Goal: Share content: Share content

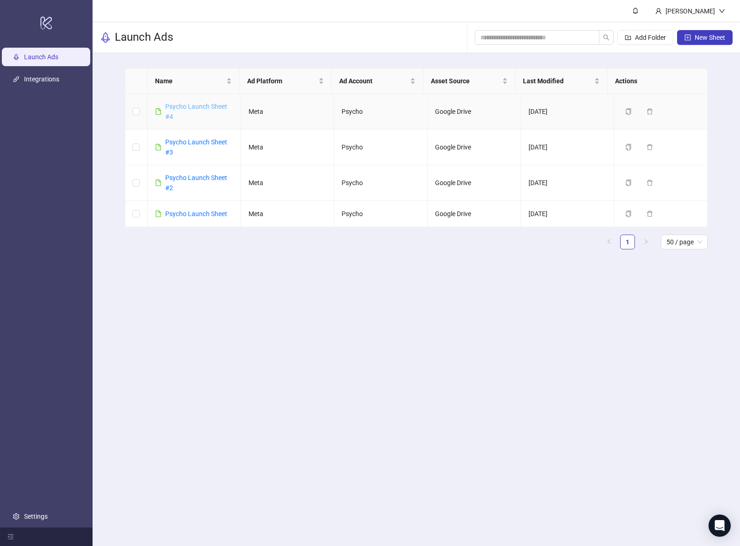
click at [198, 106] on link "Psycho Launch Sheet #4" at bounding box center [196, 112] width 62 height 18
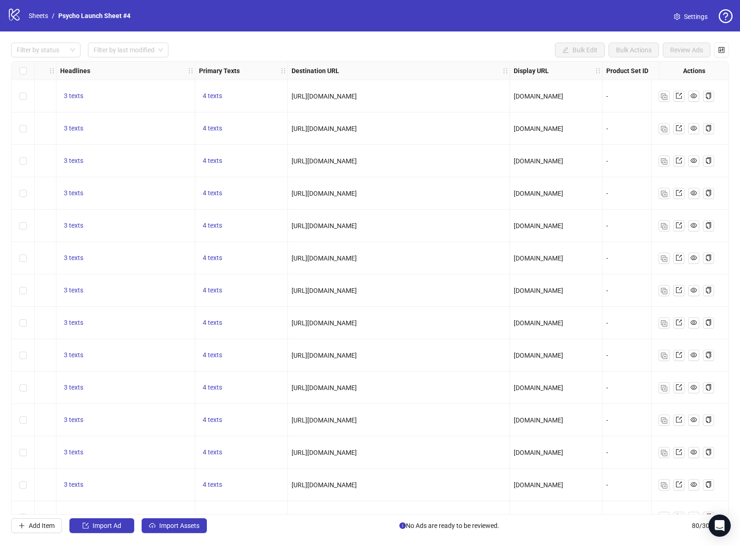
scroll to position [0, 648]
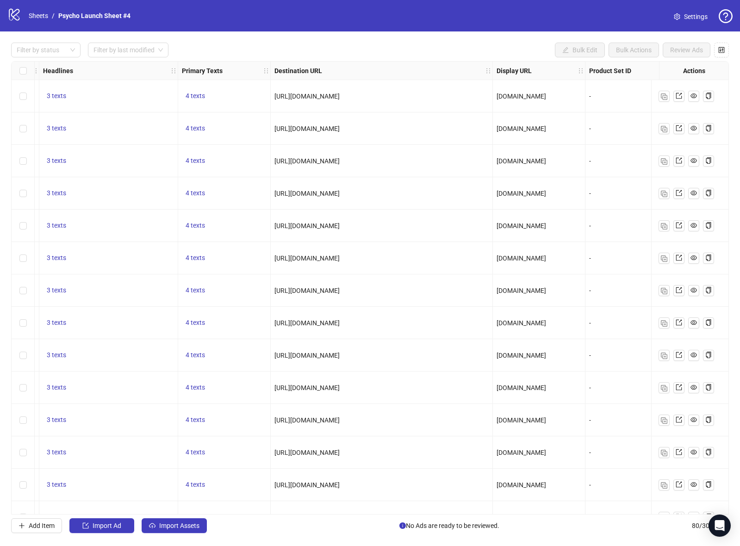
drag, startPoint x: 364, startPoint y: 228, endPoint x: 281, endPoint y: 227, distance: 82.4
click at [282, 228] on div "[URL][DOMAIN_NAME]" at bounding box center [382, 226] width 214 height 10
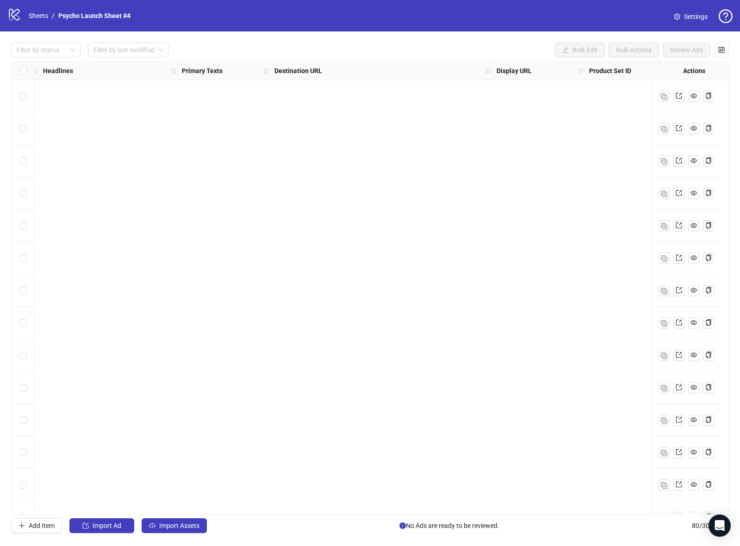
scroll to position [2162, 648]
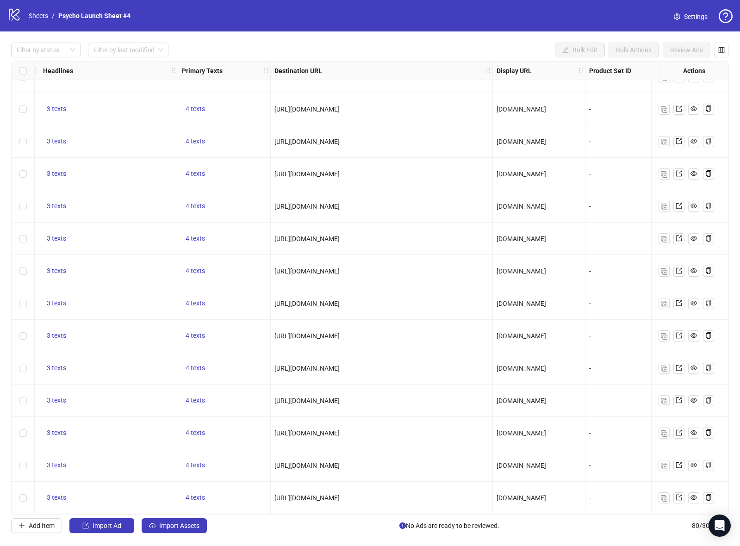
drag, startPoint x: 454, startPoint y: 296, endPoint x: 274, endPoint y: 302, distance: 180.6
click at [274, 303] on div "[URL][DOMAIN_NAME]" at bounding box center [382, 304] width 222 height 32
click at [413, 282] on div "[URL][DOMAIN_NAME]" at bounding box center [382, 271] width 222 height 32
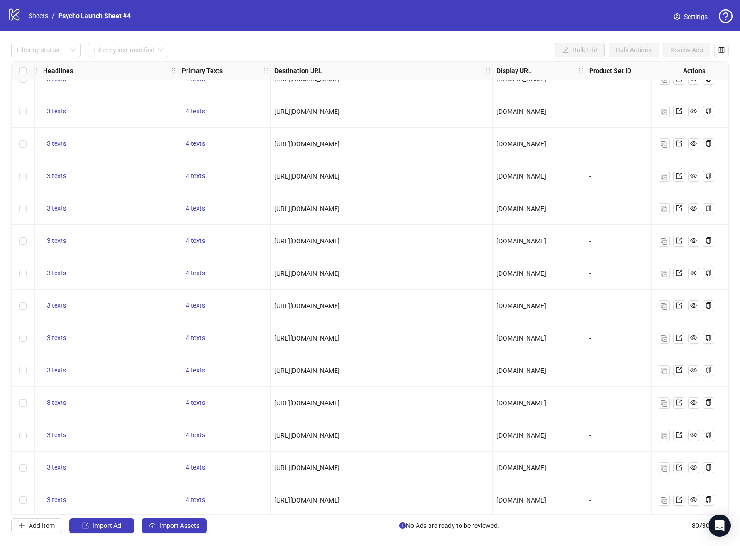
scroll to position [1884, 648]
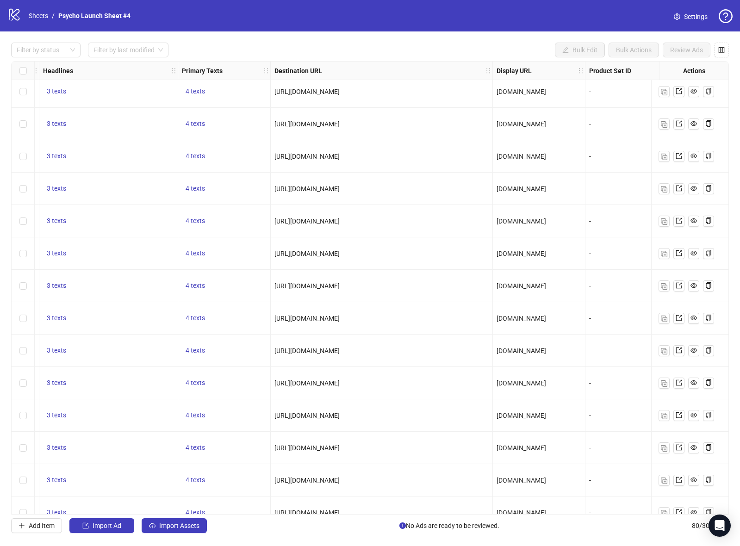
drag, startPoint x: 444, startPoint y: 282, endPoint x: 274, endPoint y: 288, distance: 170.5
click at [274, 288] on div "[URL][DOMAIN_NAME]" at bounding box center [382, 286] width 222 height 32
copy span "[URL][DOMAIN_NAME]"
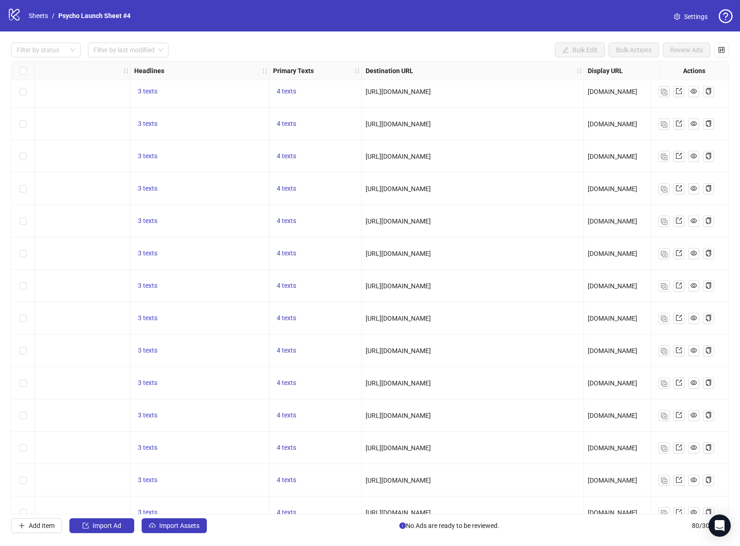
scroll to position [1884, 518]
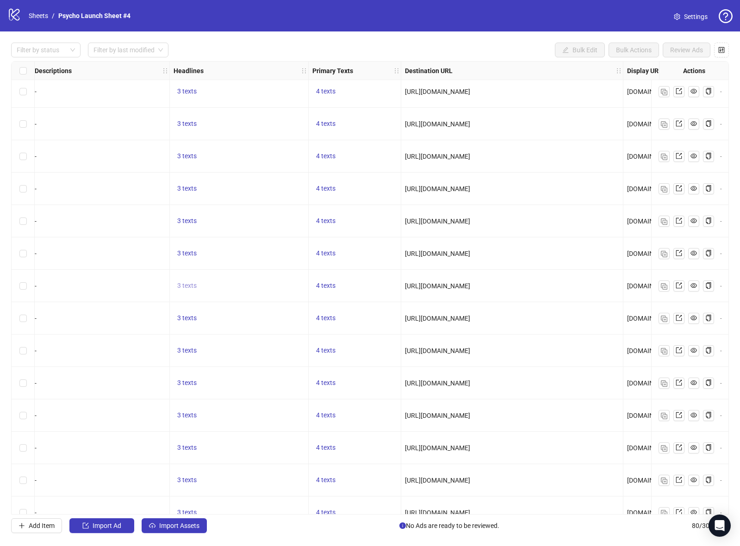
click at [186, 282] on span "3 texts" at bounding box center [186, 285] width 19 height 7
drag, startPoint x: 302, startPoint y: 289, endPoint x: 242, endPoint y: 264, distance: 64.7
click at [242, 264] on div "Reconnect with [DEMOGRAPHIC_DATA] with A Beautiful Year in the [DEMOGRAPHIC_DAT…" at bounding box center [281, 284] width 116 height 41
copy div "Reconnect with [DEMOGRAPHIC_DATA] with A Beautiful Year in the [DEMOGRAPHIC_DAT…"
click at [334, 281] on icon "caret-right" at bounding box center [331, 284] width 6 height 6
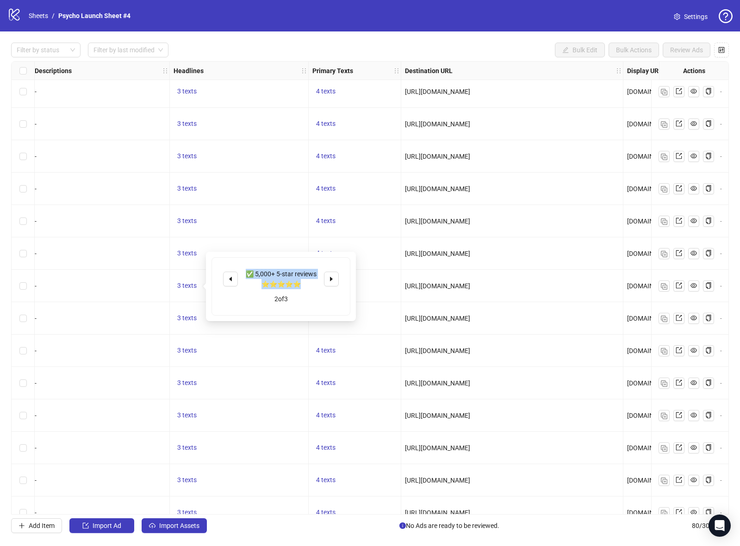
drag, startPoint x: 312, startPoint y: 288, endPoint x: 246, endPoint y: 272, distance: 67.6
click at [246, 272] on div "✅ 5,000+ 5-star reviews ⭐️⭐️⭐️⭐️⭐" at bounding box center [281, 279] width 77 height 20
copy div "✅ 5,000+ 5-star reviews ⭐️⭐️⭐️⭐️⭐"
click at [331, 283] on span "button" at bounding box center [331, 278] width 6 height 7
drag, startPoint x: 295, startPoint y: 282, endPoint x: 240, endPoint y: 266, distance: 58.0
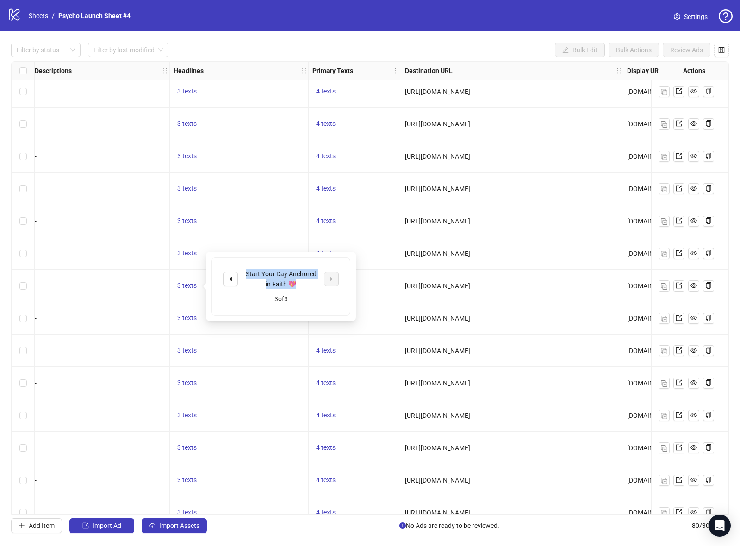
click at [240, 266] on div "Start Your Day Anchored in Faith 💖 3 of 3" at bounding box center [281, 286] width 138 height 57
copy div "Start Your Day Anchored in Faith 💖"
click at [175, 295] on div "3 texts" at bounding box center [239, 286] width 139 height 32
click at [189, 288] on span "3 texts" at bounding box center [186, 285] width 19 height 7
click at [343, 329] on div "4 texts" at bounding box center [355, 318] width 93 height 32
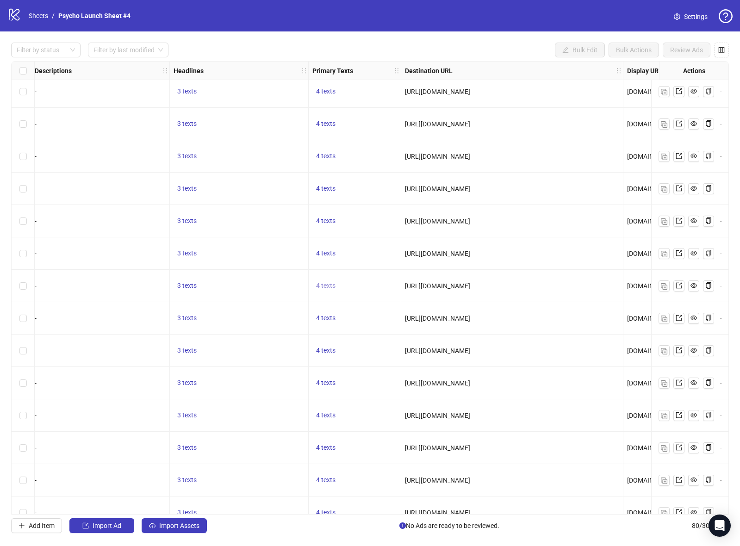
click at [326, 286] on span "4 texts" at bounding box center [325, 285] width 19 height 7
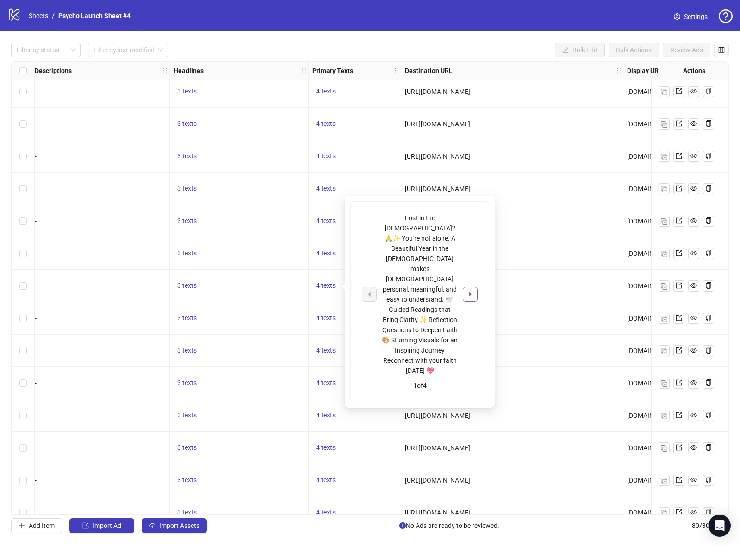
click at [468, 287] on button "button" at bounding box center [470, 294] width 15 height 15
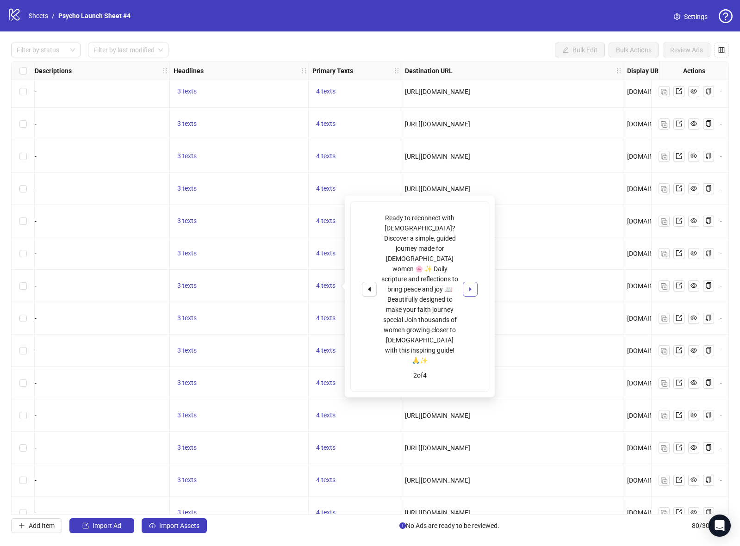
click at [471, 287] on icon "caret-right" at bounding box center [470, 289] width 3 height 5
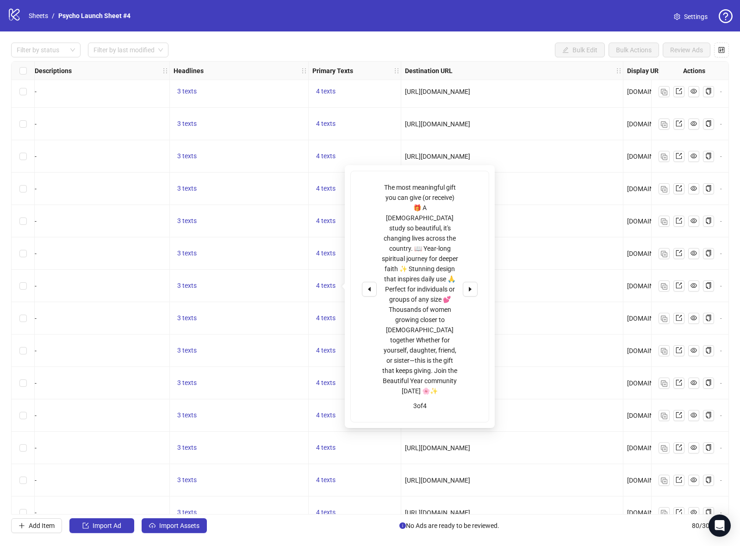
drag, startPoint x: 385, startPoint y: 174, endPoint x: 385, endPoint y: 179, distance: 5.1
click at [385, 179] on div "The most meaningful gift you can give (or receive) 🎁 A [DEMOGRAPHIC_DATA] study…" at bounding box center [420, 296] width 138 height 251
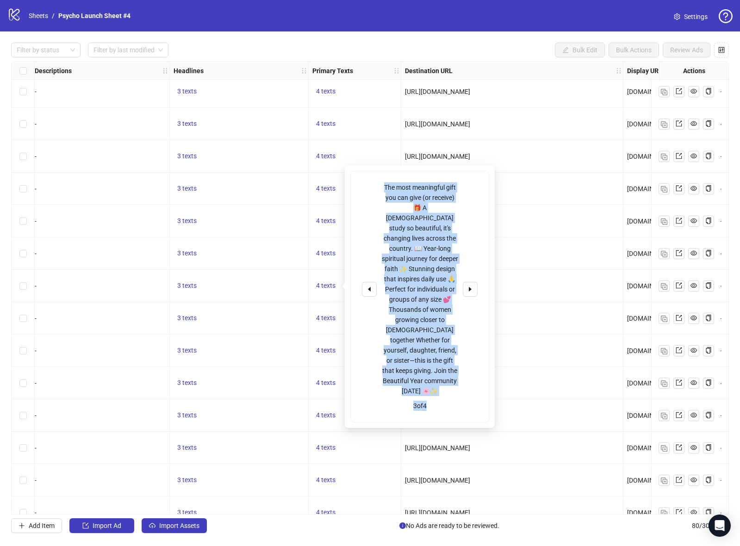
drag, startPoint x: 383, startPoint y: 181, endPoint x: 442, endPoint y: 375, distance: 203.6
click at [442, 378] on div "The most meaningful gift you can give (or receive) 🎁 A [DEMOGRAPHIC_DATA] study…" at bounding box center [420, 296] width 138 height 251
drag, startPoint x: 452, startPoint y: 326, endPoint x: 442, endPoint y: 373, distance: 48.4
click at [452, 325] on div "The most meaningful gift you can give (or receive) 🎁 A [DEMOGRAPHIC_DATA] study…" at bounding box center [419, 289] width 77 height 214
click at [439, 375] on div "The most meaningful gift you can give (or receive) 🎁 A [DEMOGRAPHIC_DATA] study…" at bounding box center [420, 296] width 138 height 251
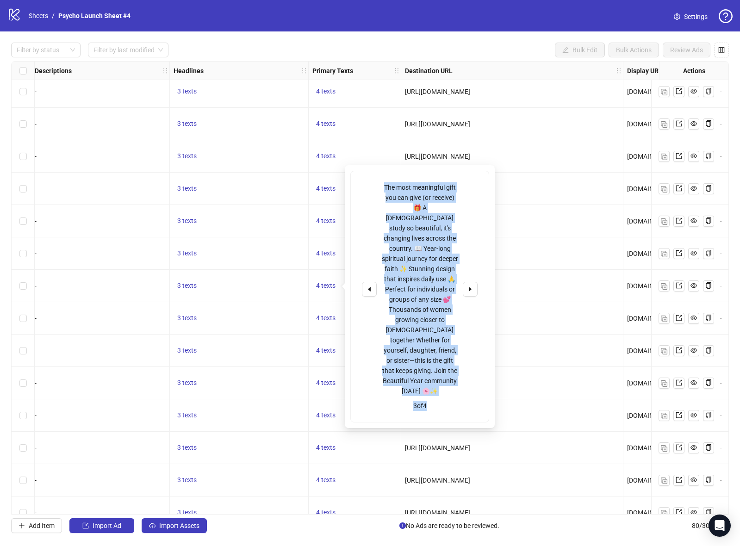
click at [438, 370] on div "The most meaningful gift you can give (or receive) 🎁 A [DEMOGRAPHIC_DATA] study…" at bounding box center [419, 289] width 77 height 214
click at [430, 365] on div "The most meaningful gift you can give (or receive) 🎁 A [DEMOGRAPHIC_DATA] study…" at bounding box center [419, 289] width 77 height 214
click at [424, 327] on div "The most meaningful gift you can give (or receive) 🎁 A [DEMOGRAPHIC_DATA] study…" at bounding box center [419, 289] width 77 height 214
drag, startPoint x: 439, startPoint y: 370, endPoint x: 381, endPoint y: 189, distance: 190.2
click at [381, 189] on div "The most meaningful gift you can give (or receive) 🎁 A [DEMOGRAPHIC_DATA] study…" at bounding box center [420, 289] width 116 height 214
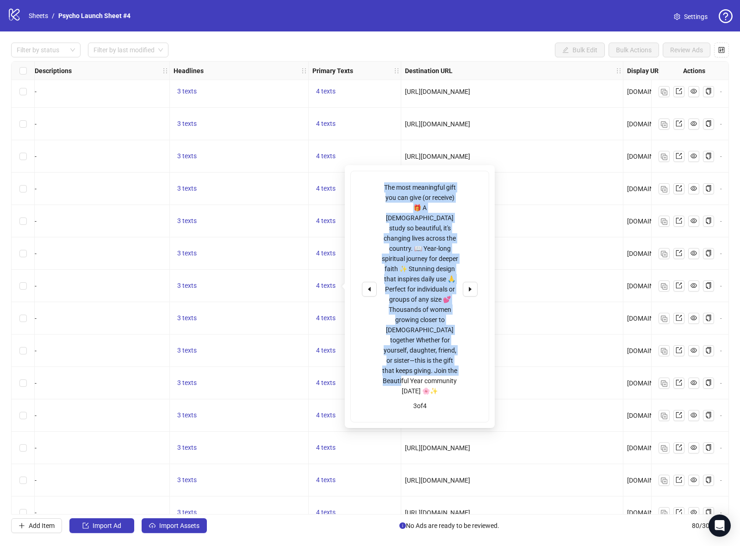
copy div "The most meaningful gift you can give (or receive) 🎁 A [DEMOGRAPHIC_DATA] study…"
click at [472, 286] on icon "caret-right" at bounding box center [470, 289] width 6 height 6
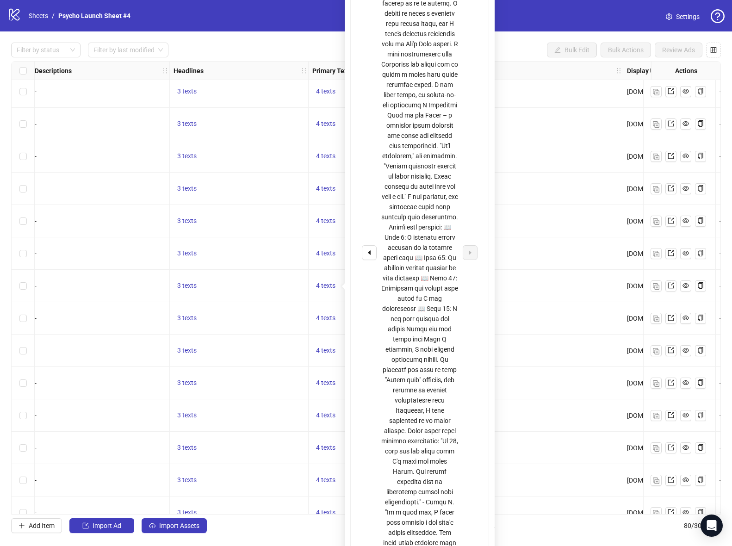
click at [470, 250] on span "[URL][DOMAIN_NAME]" at bounding box center [437, 253] width 65 height 7
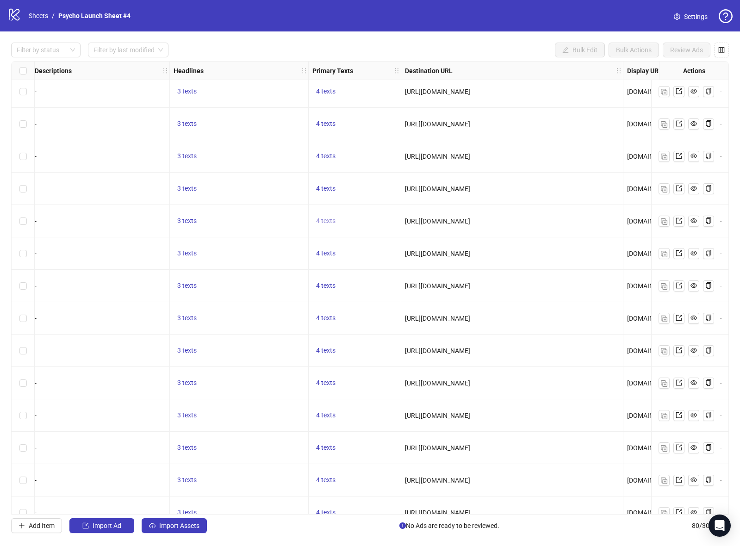
click at [319, 217] on button "4 texts" at bounding box center [326, 221] width 27 height 11
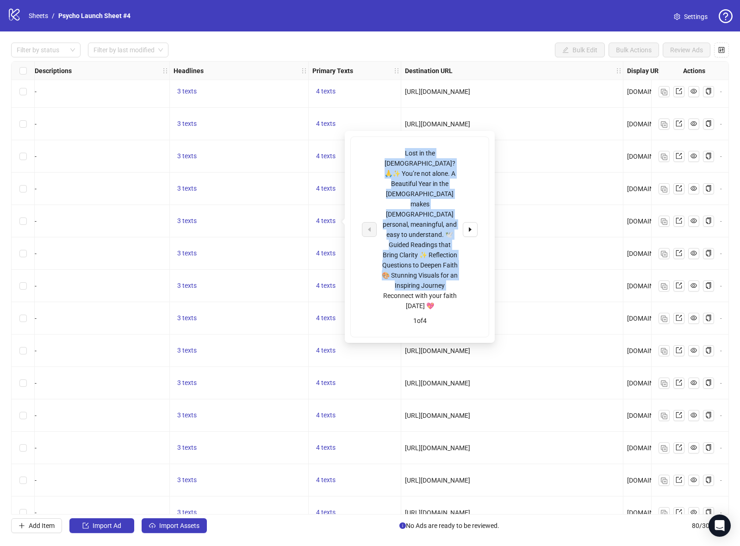
drag, startPoint x: 382, startPoint y: 147, endPoint x: 442, endPoint y: 275, distance: 141.5
click at [442, 275] on div "Lost in the [DEMOGRAPHIC_DATA]? 🙏✨ You’re not alone. A Beautiful Year in the [D…" at bounding box center [420, 237] width 138 height 200
copy div "Lost in the [DEMOGRAPHIC_DATA]? 🙏✨ You’re not alone. A Beautiful Year in the [D…"
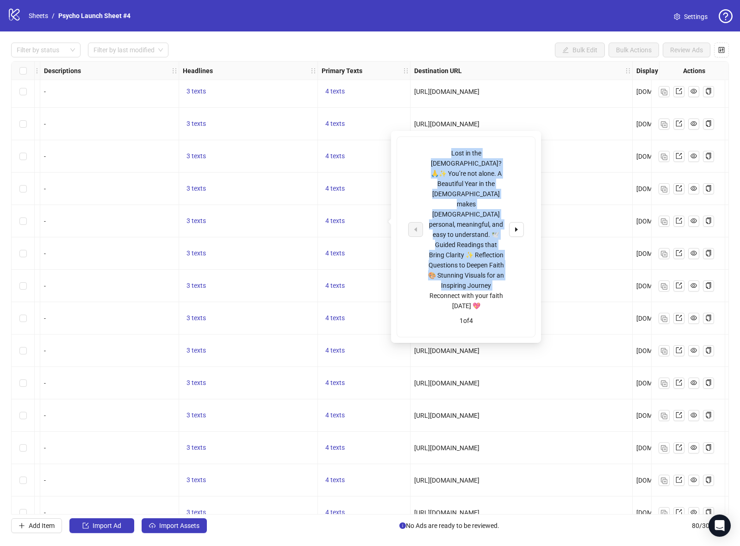
scroll to position [1884, 471]
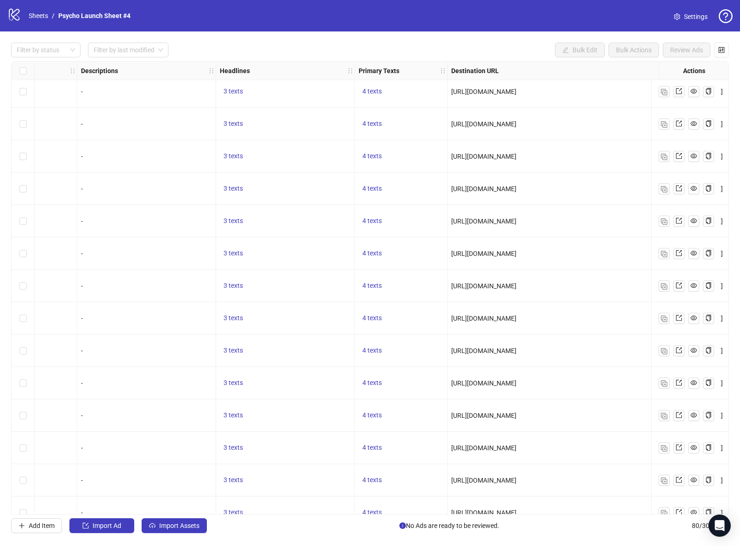
click at [357, 29] on div "logo/logo-mobile Sheets / Psycho Launch Sheet #4 Settings" at bounding box center [370, 15] width 740 height 31
